Goal: Task Accomplishment & Management: Use online tool/utility

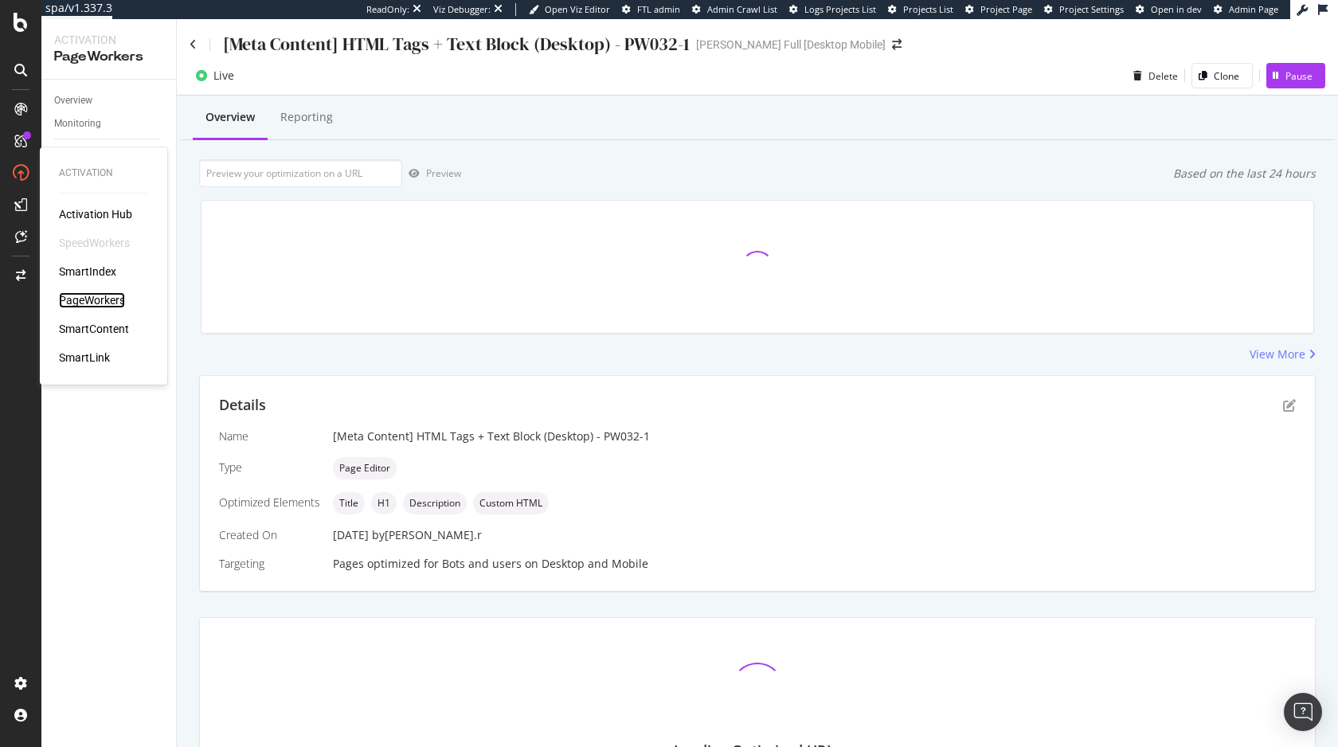
click at [113, 297] on div "PageWorkers" at bounding box center [92, 300] width 66 height 16
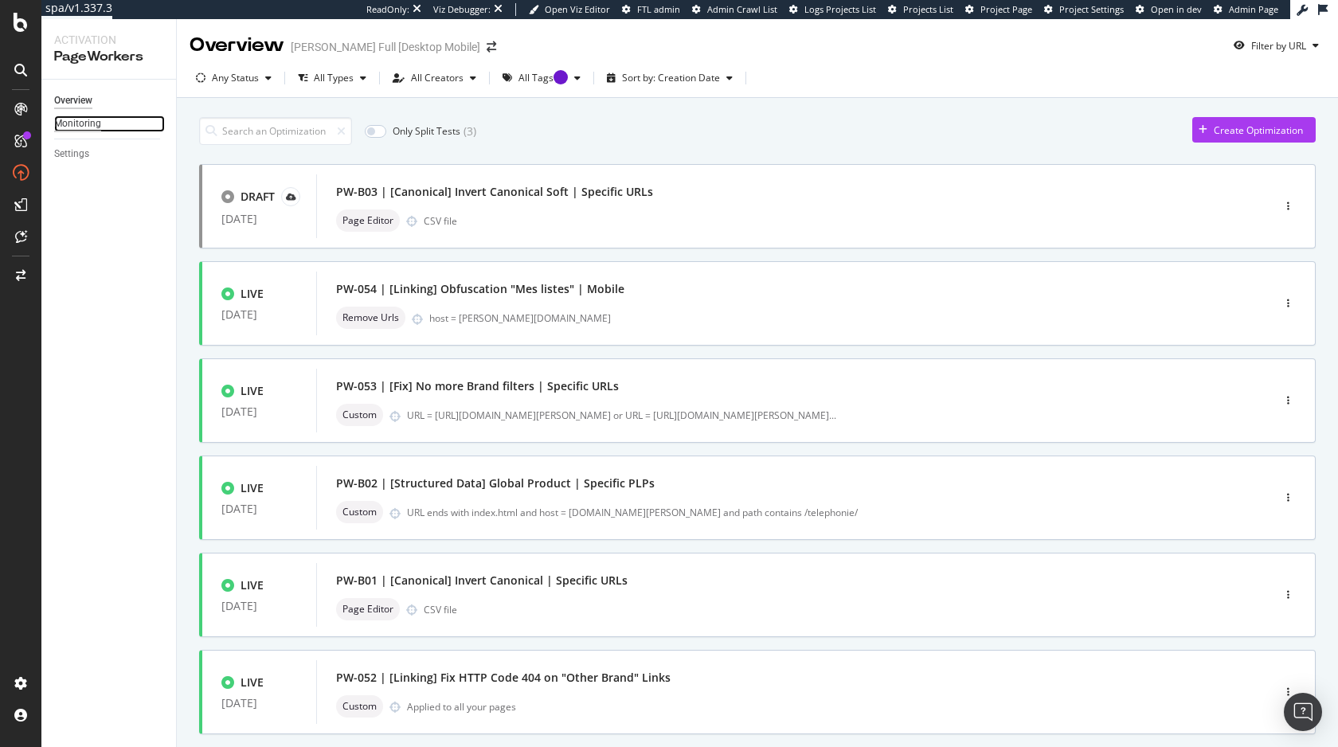
click at [91, 124] on div "Monitoring" at bounding box center [77, 123] width 47 height 17
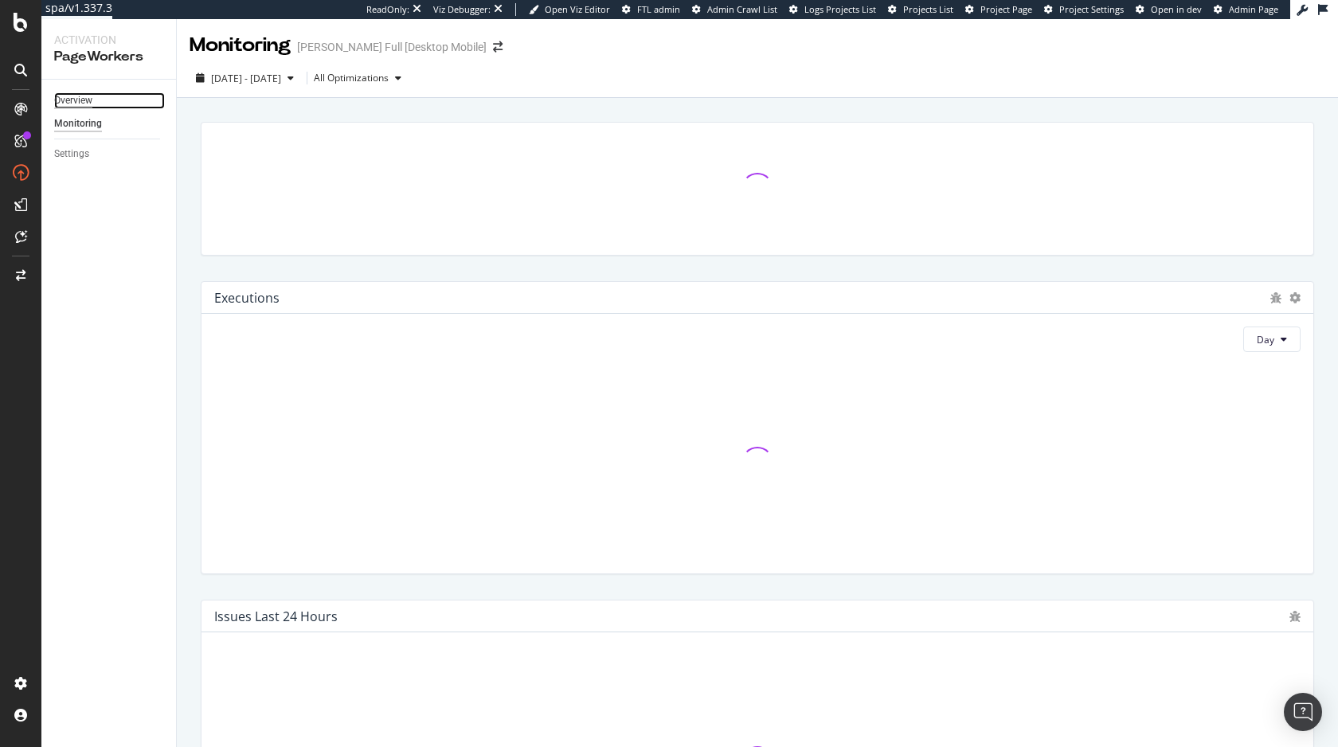
click at [76, 97] on div "Overview" at bounding box center [73, 100] width 38 height 17
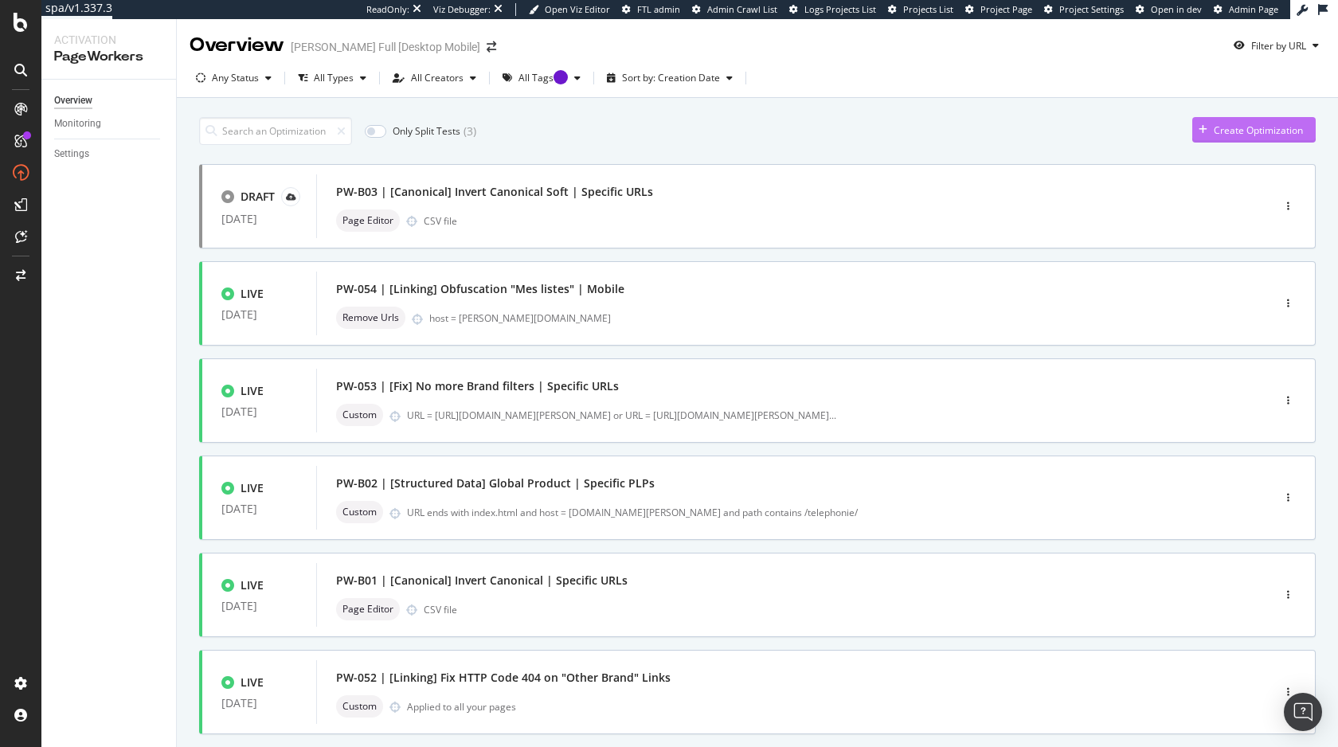
click at [1242, 130] on div "Create Optimization" at bounding box center [1258, 130] width 89 height 14
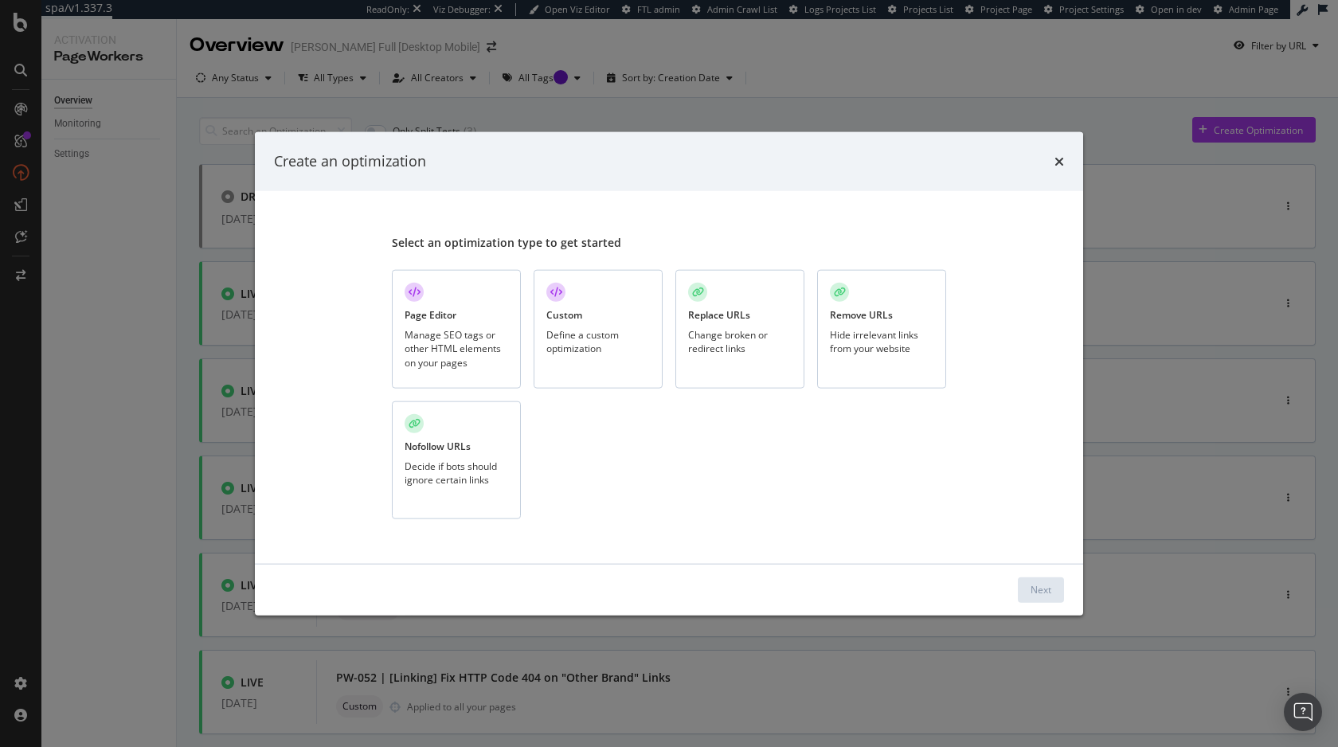
click at [469, 329] on div "Manage SEO tags or other HTML elements on your pages" at bounding box center [457, 348] width 104 height 41
click at [1055, 594] on button "Next" at bounding box center [1041, 589] width 46 height 25
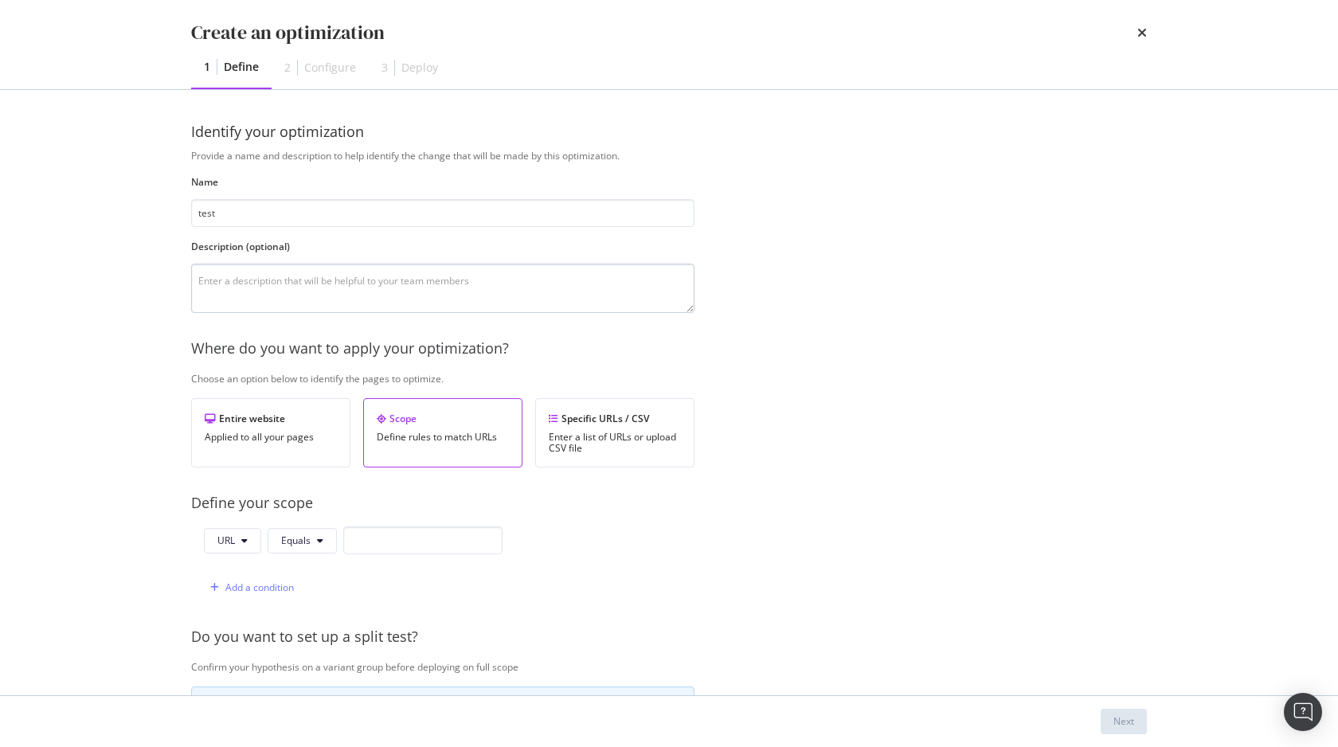
type input "test"
click at [585, 293] on textarea "modal" at bounding box center [442, 288] width 503 height 49
click at [265, 430] on div "Entire website Applied to all your pages" at bounding box center [270, 432] width 159 height 69
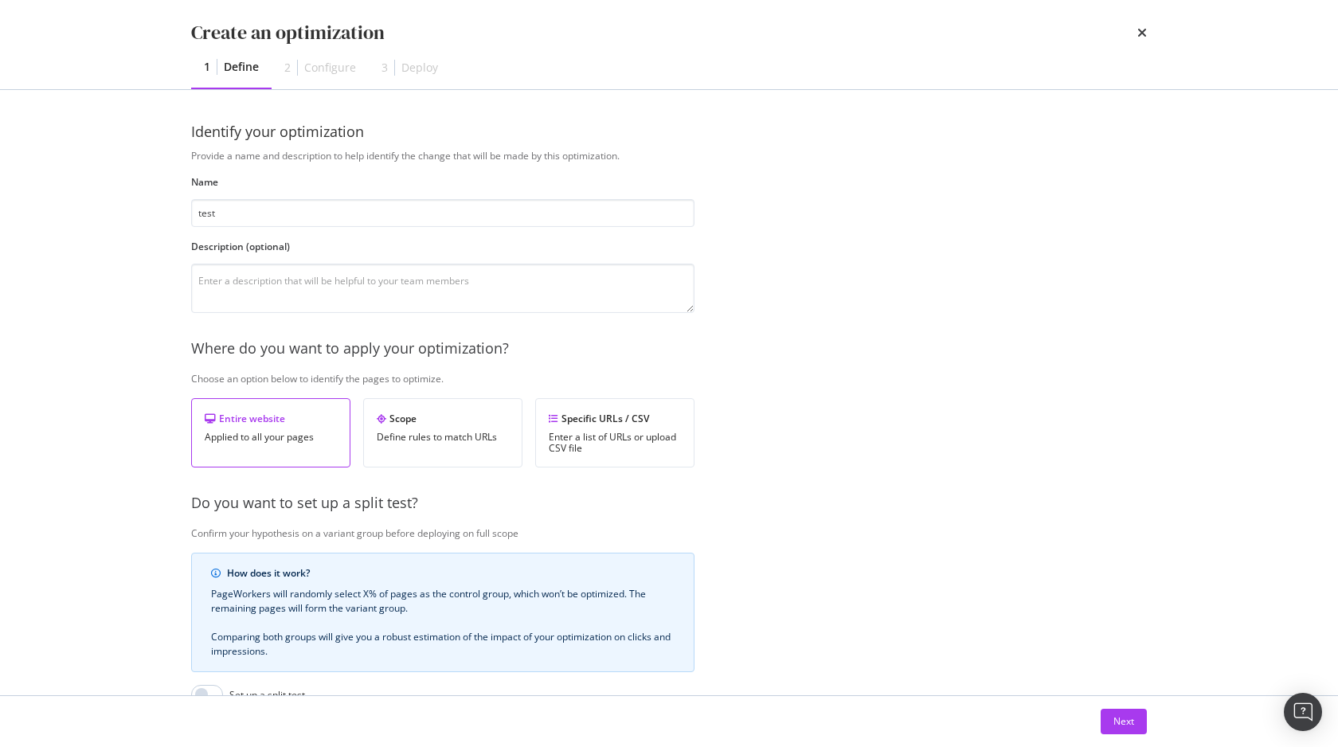
scroll to position [211, 0]
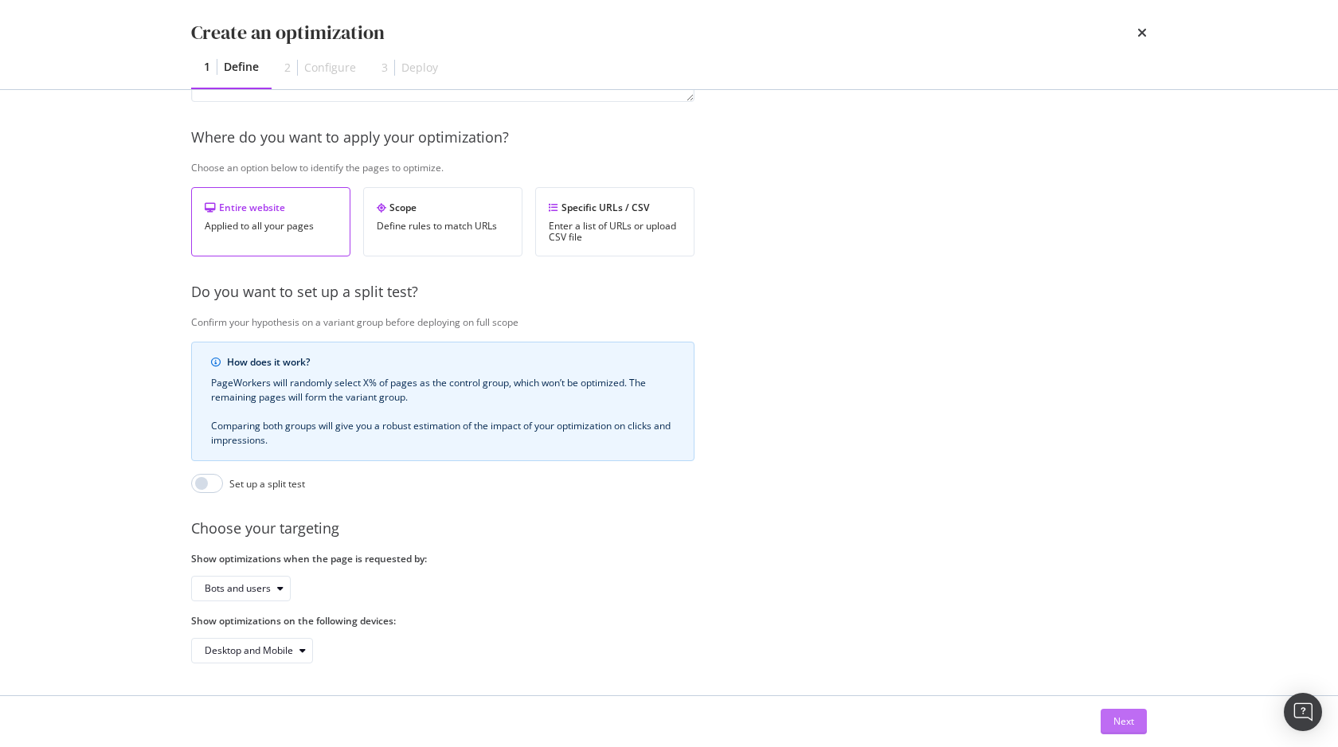
click at [1125, 721] on div "Next" at bounding box center [1123, 721] width 21 height 14
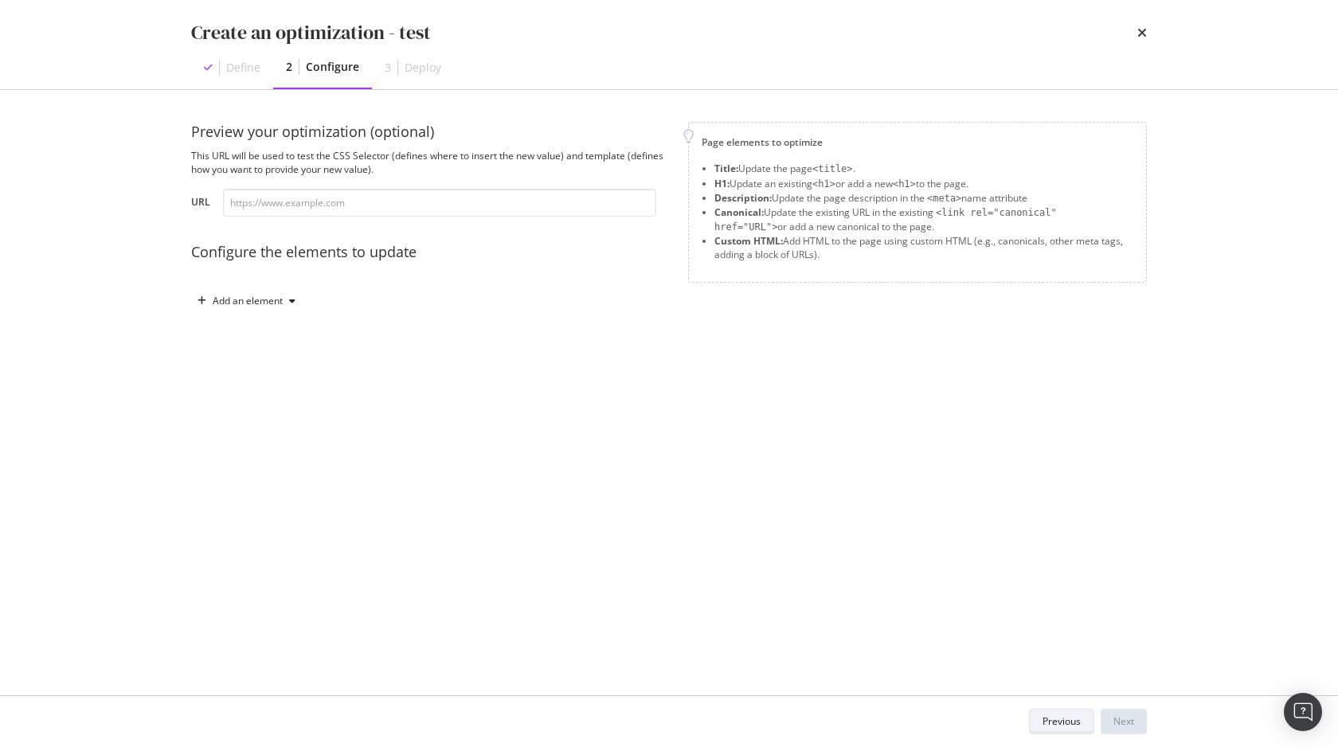
scroll to position [0, 0]
click at [287, 298] on div "modal" at bounding box center [292, 301] width 19 height 10
click at [265, 333] on div "Title" at bounding box center [255, 331] width 108 height 20
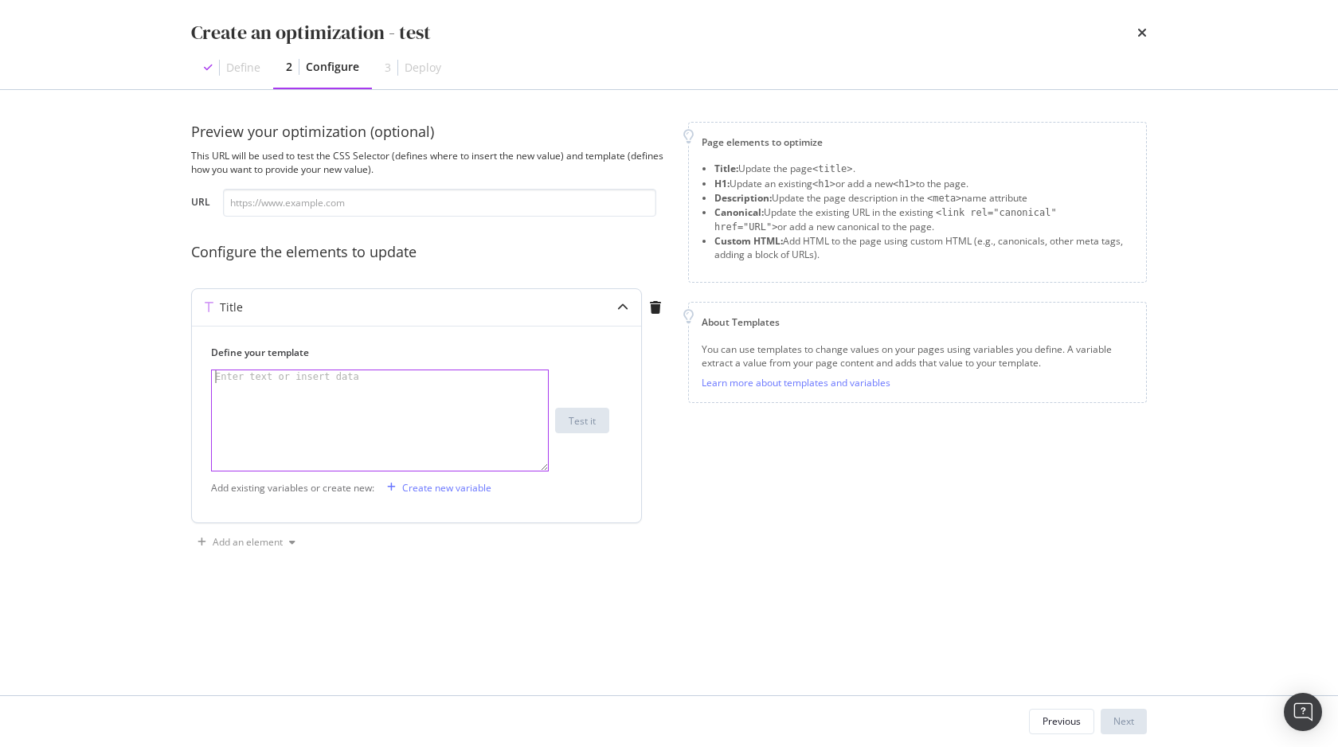
click at [315, 422] on div "modal" at bounding box center [380, 433] width 336 height 126
type textarea "It's works"
click at [613, 483] on div "Add existing variables or create new: Create new variable" at bounding box center [416, 487] width 411 height 25
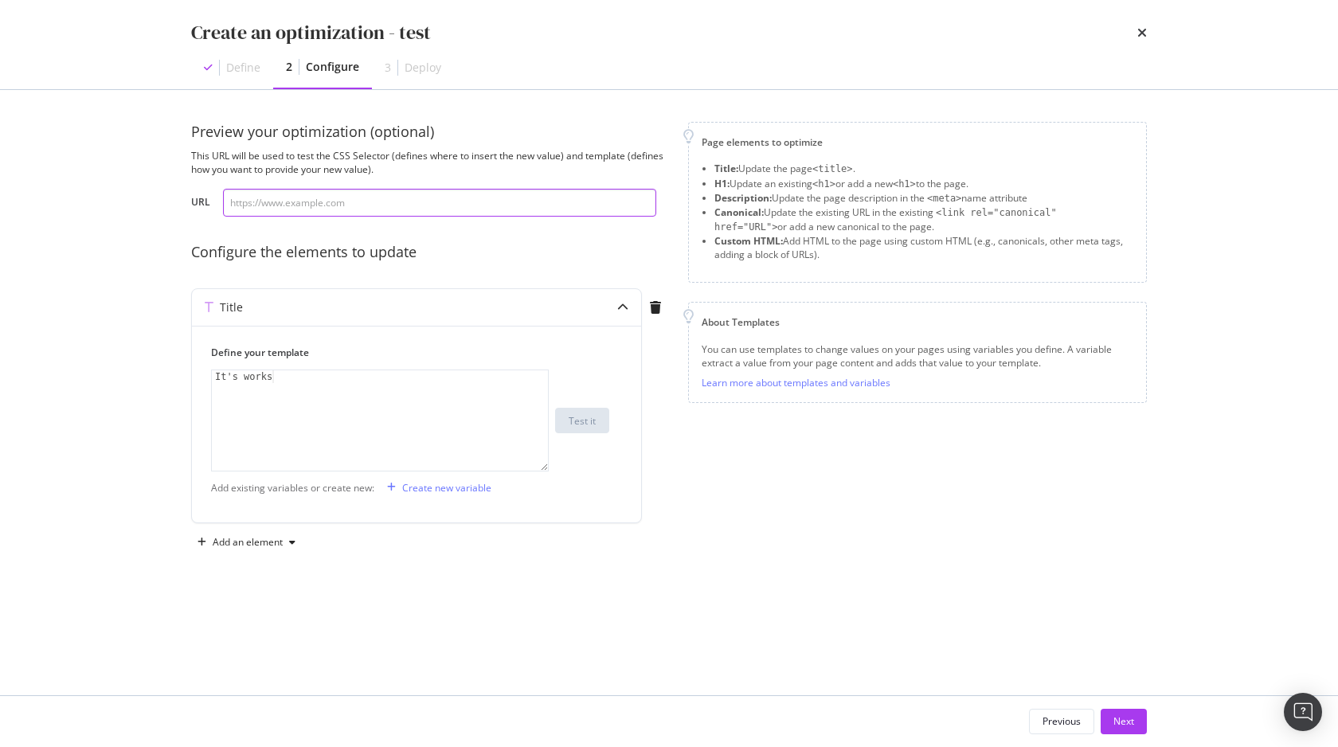
click at [444, 201] on input "modal" at bounding box center [439, 203] width 433 height 28
type input "[URL][DOMAIN_NAME]"
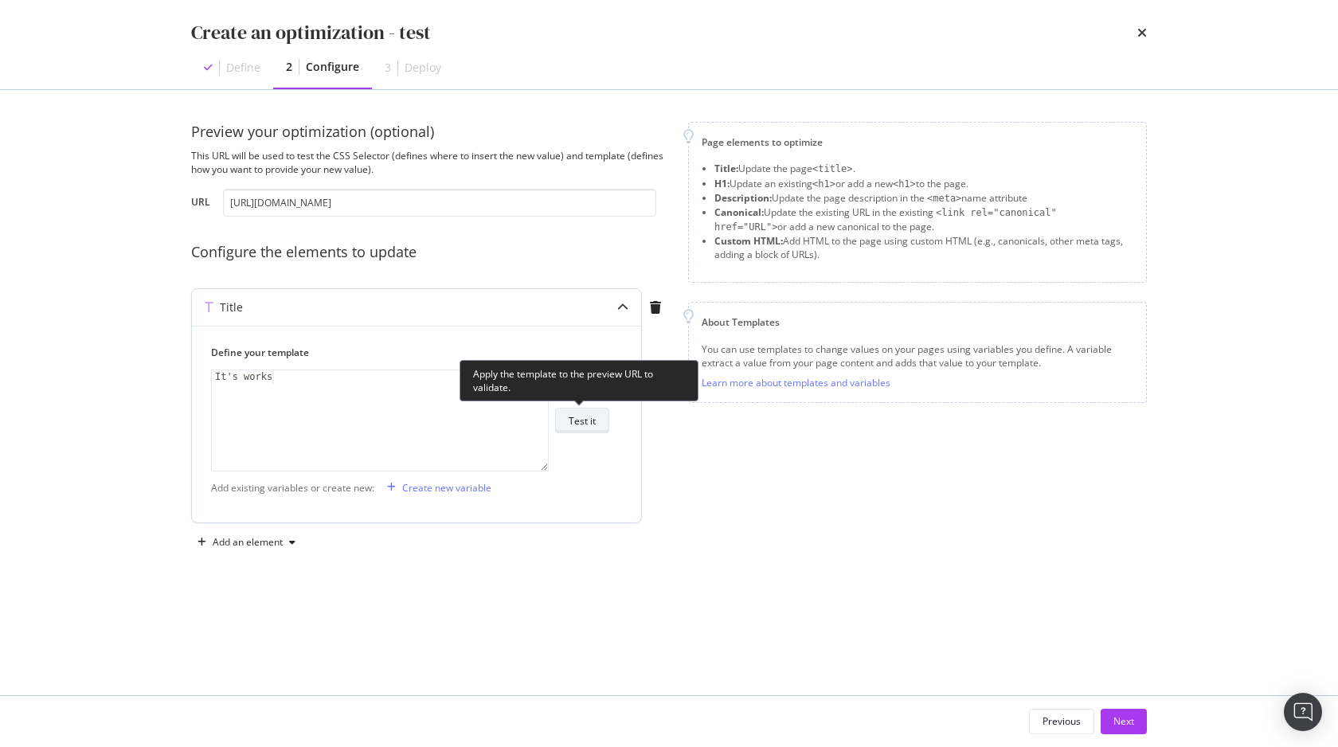
click at [585, 423] on div "Test it" at bounding box center [582, 421] width 27 height 14
